Goal: Information Seeking & Learning: Learn about a topic

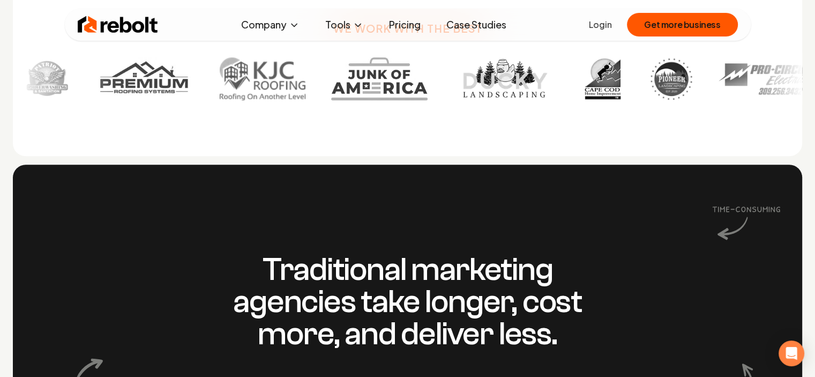
scroll to position [750, 0]
click at [389, 24] on link "Pricing" at bounding box center [404, 24] width 49 height 21
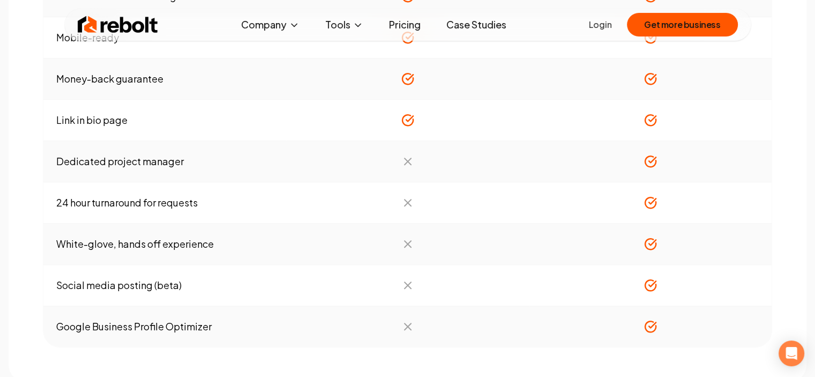
scroll to position [964, 0]
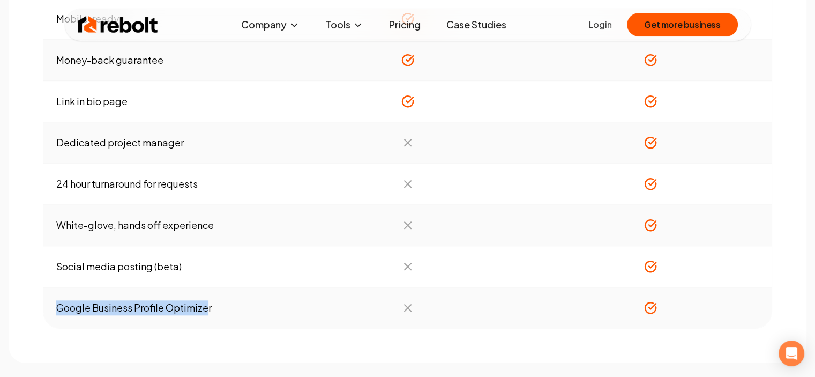
drag, startPoint x: 197, startPoint y: 304, endPoint x: 58, endPoint y: 304, distance: 138.7
click at [58, 304] on td "Google Business Profile Optimizer" at bounding box center [164, 307] width 243 height 41
click at [45, 287] on td "Google Business Profile Optimizer" at bounding box center [164, 307] width 243 height 41
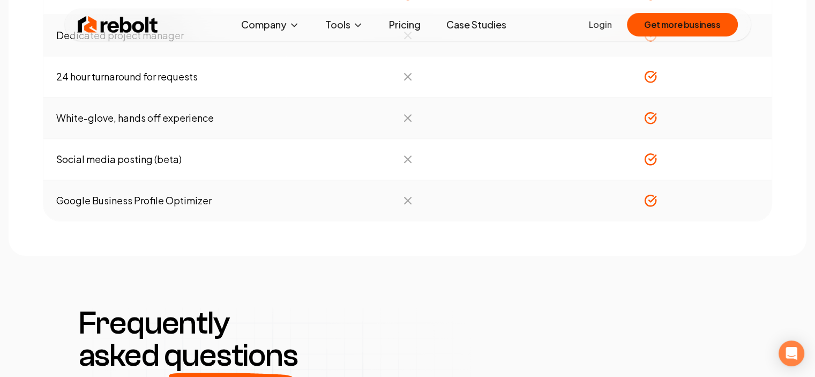
scroll to position [1018, 0]
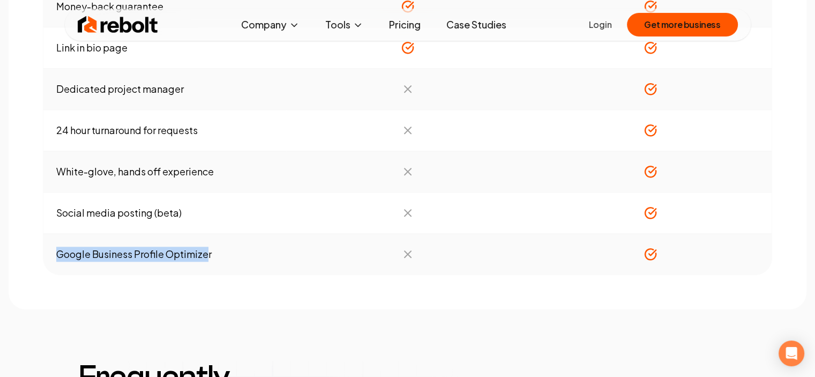
drag, startPoint x: 57, startPoint y: 251, endPoint x: 208, endPoint y: 249, distance: 150.5
click at [208, 249] on td "Google Business Profile Optimizer" at bounding box center [164, 254] width 243 height 41
click at [215, 249] on td "Google Business Profile Optimizer" at bounding box center [164, 254] width 243 height 41
